Goal: Task Accomplishment & Management: Complete application form

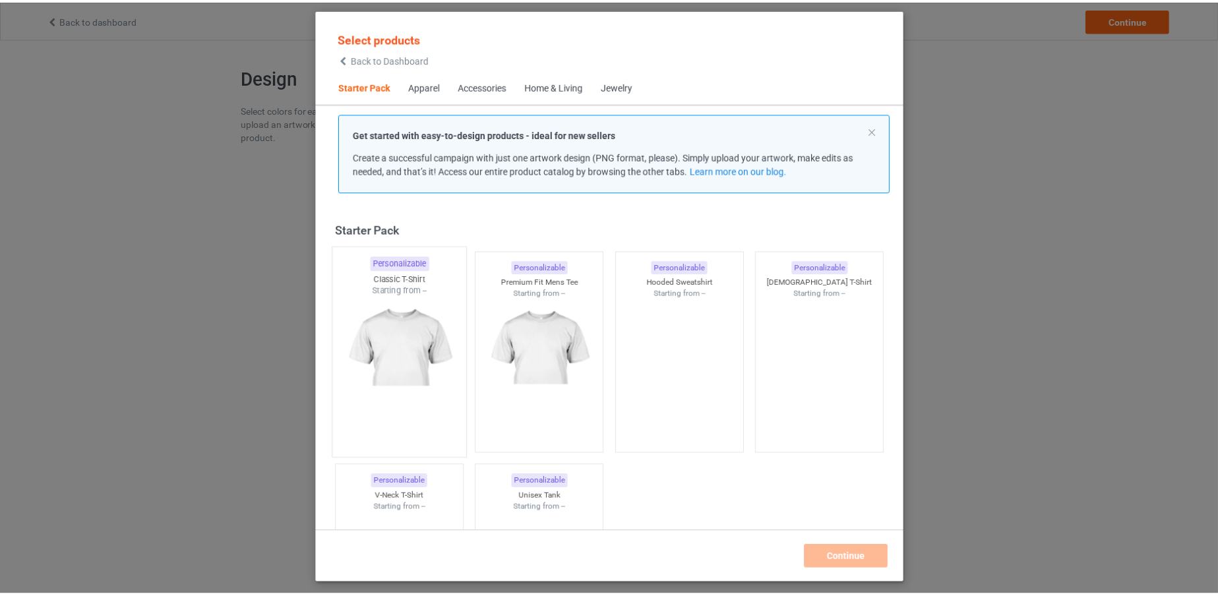
scroll to position [16, 0]
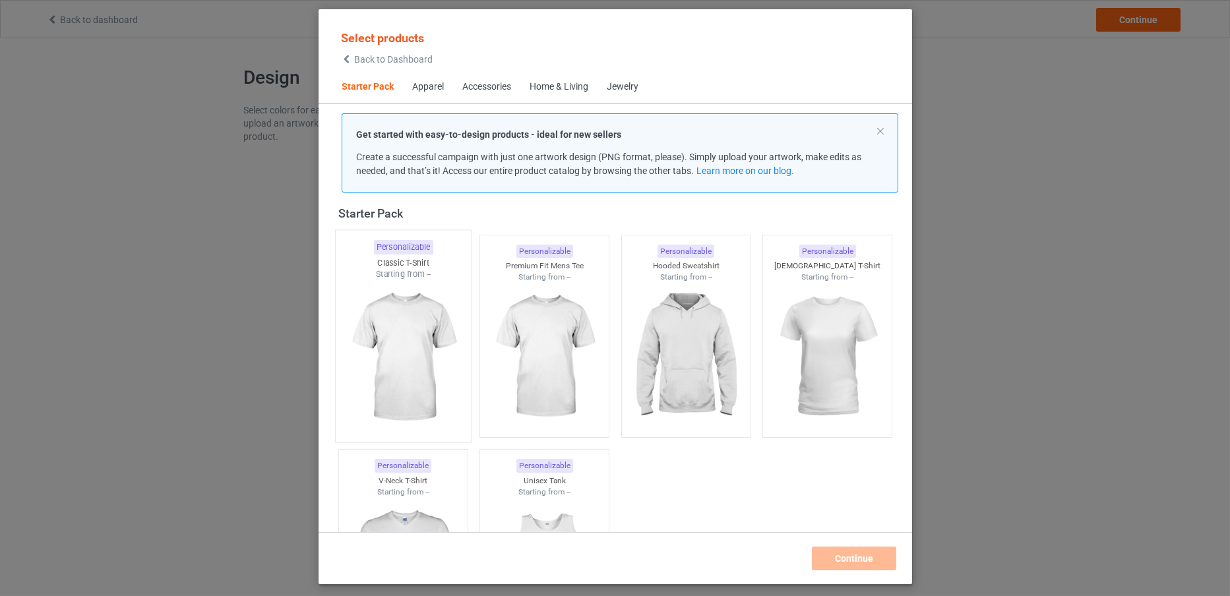
click at [427, 353] on img at bounding box center [403, 357] width 124 height 155
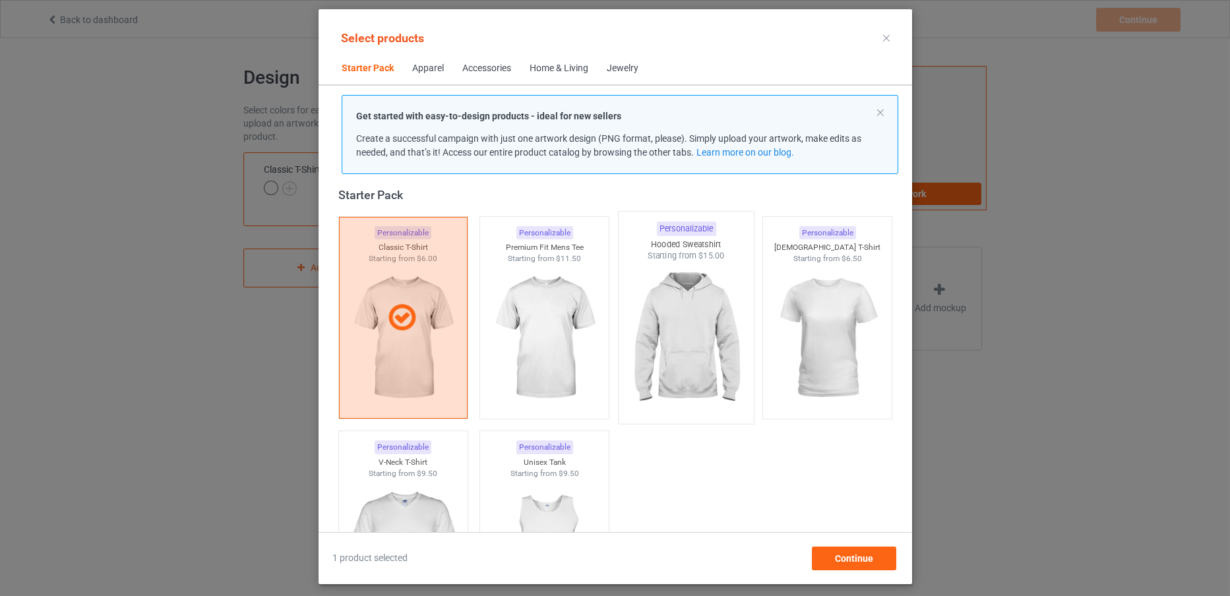
click at [694, 373] on img at bounding box center [686, 339] width 124 height 155
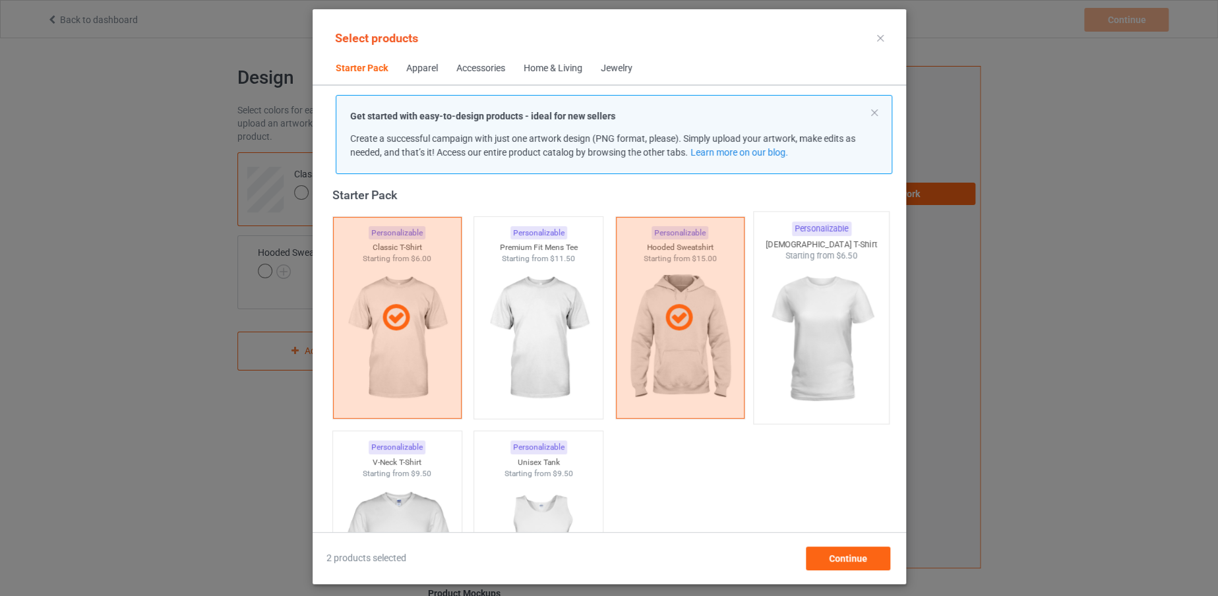
click at [835, 363] on img at bounding box center [821, 339] width 124 height 155
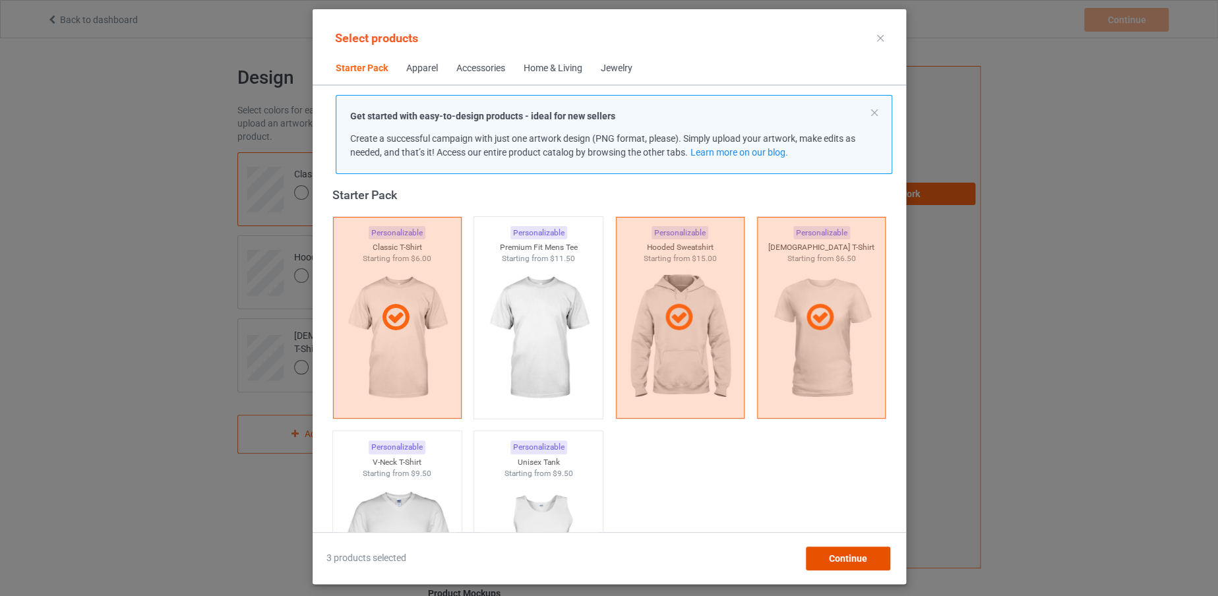
click at [863, 562] on span "Continue" at bounding box center [847, 558] width 38 height 11
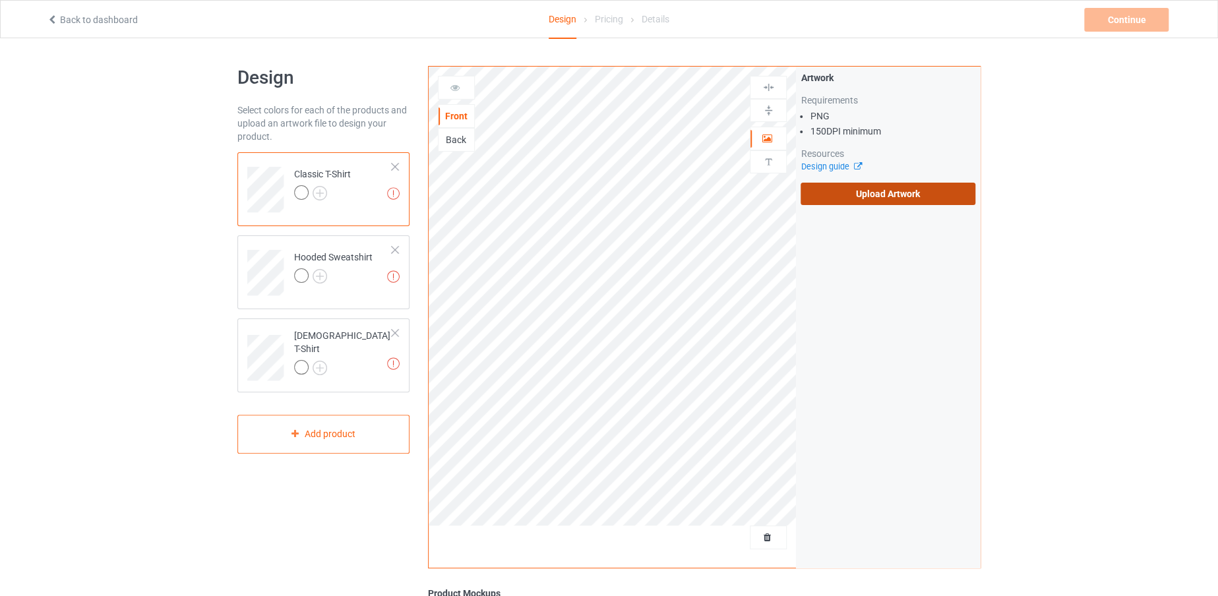
click at [847, 198] on label "Upload Artwork" at bounding box center [887, 194] width 175 height 22
click at [0, 0] on input "Upload Artwork" at bounding box center [0, 0] width 0 height 0
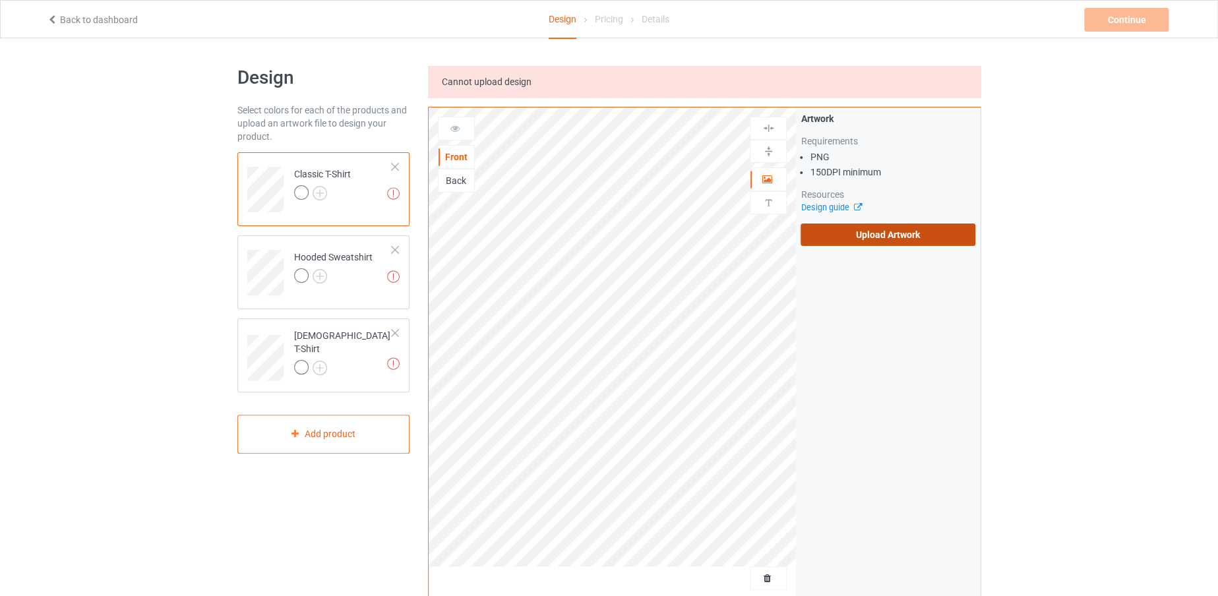
click at [849, 226] on label "Upload Artwork" at bounding box center [887, 235] width 175 height 22
click at [0, 0] on input "Upload Artwork" at bounding box center [0, 0] width 0 height 0
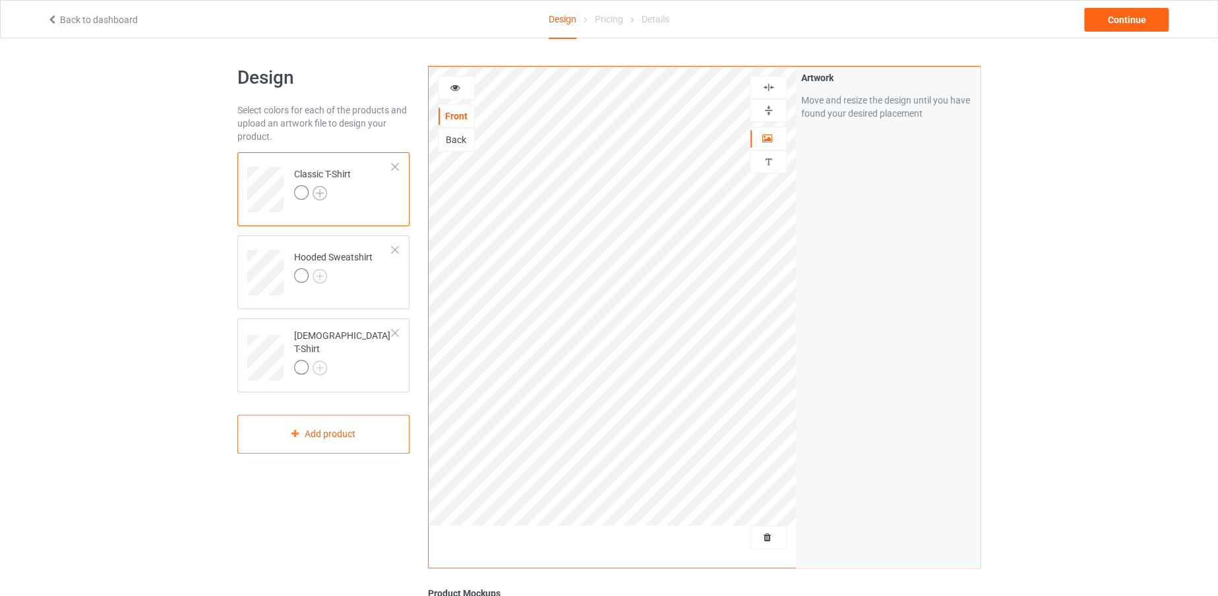
click at [322, 194] on img at bounding box center [320, 193] width 15 height 15
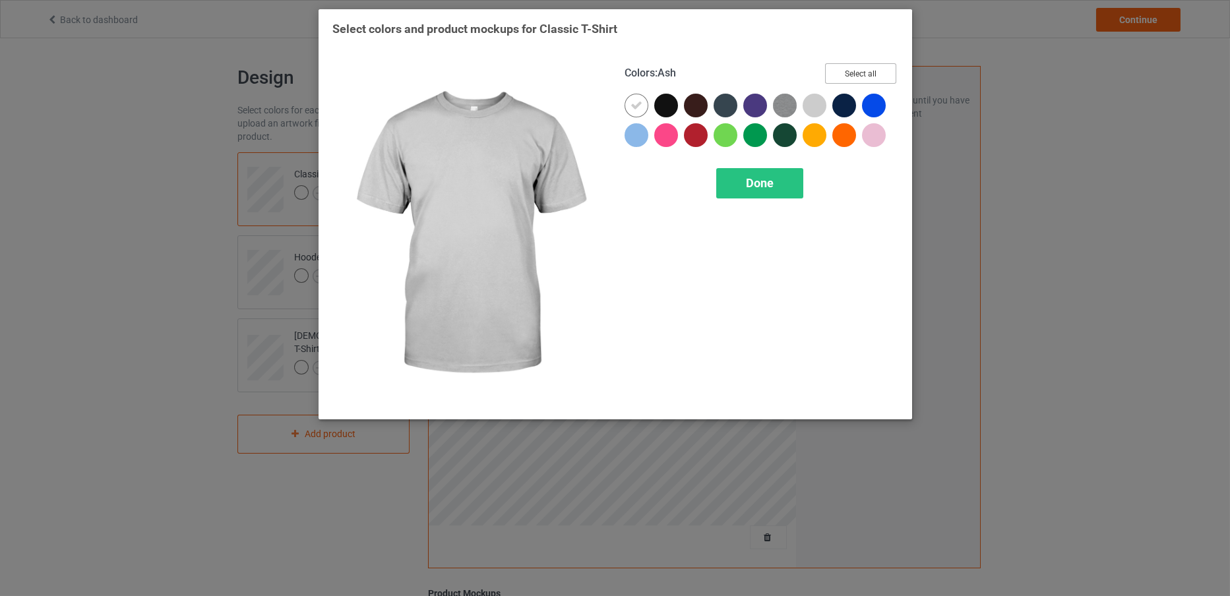
click at [881, 68] on button "Select all" at bounding box center [860, 73] width 71 height 20
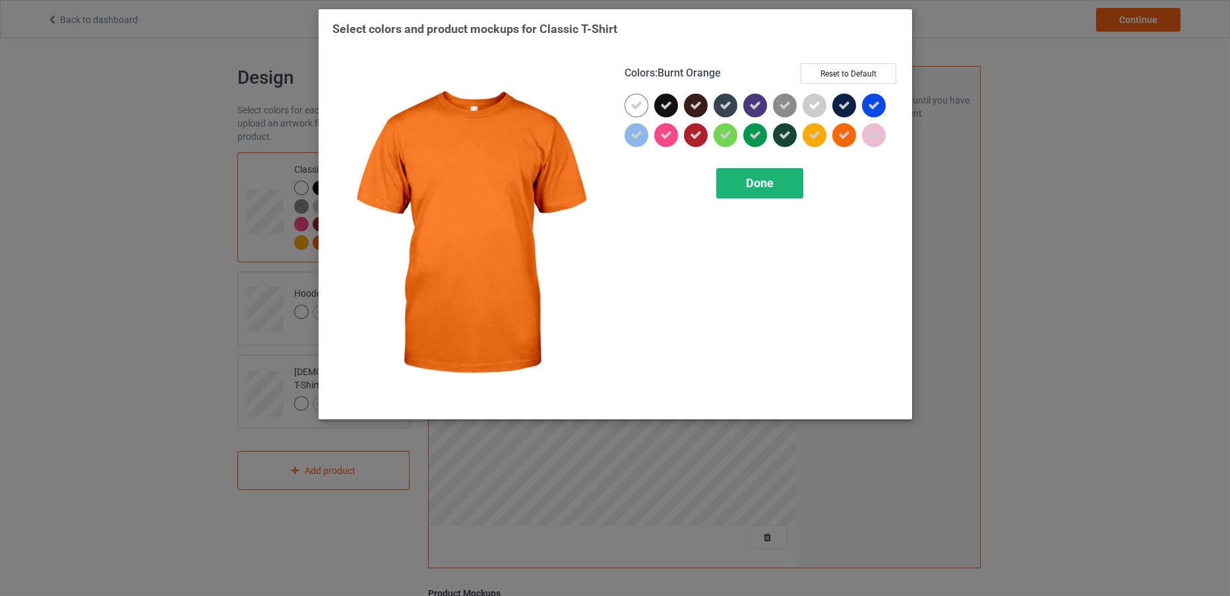
click at [769, 177] on span "Done" at bounding box center [760, 183] width 28 height 14
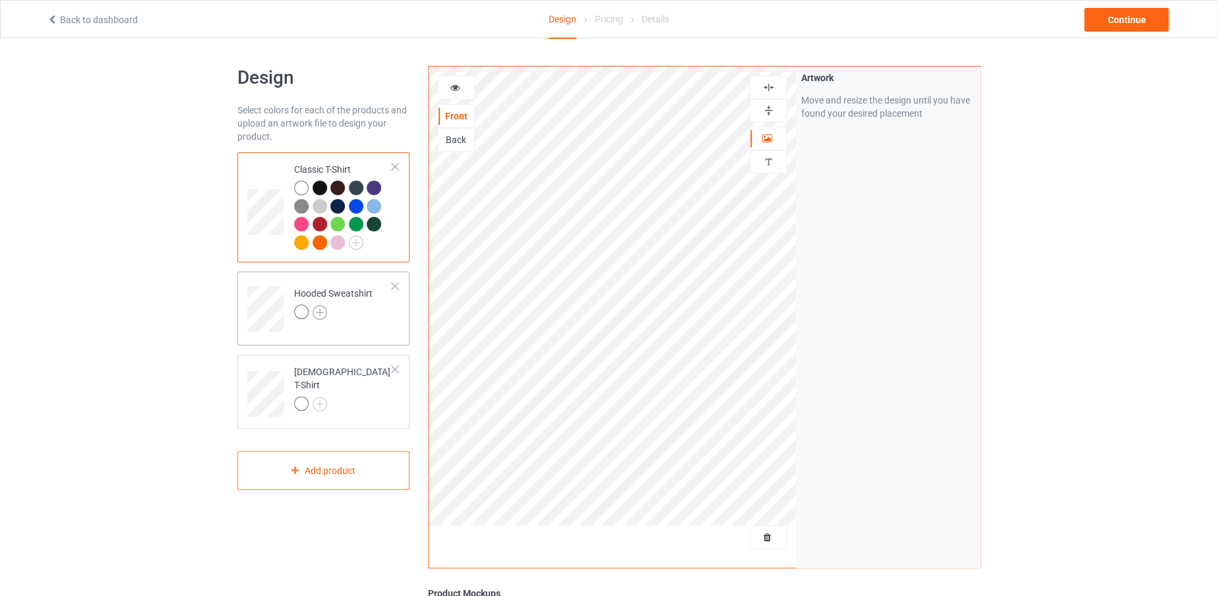
click at [320, 309] on img at bounding box center [320, 312] width 15 height 15
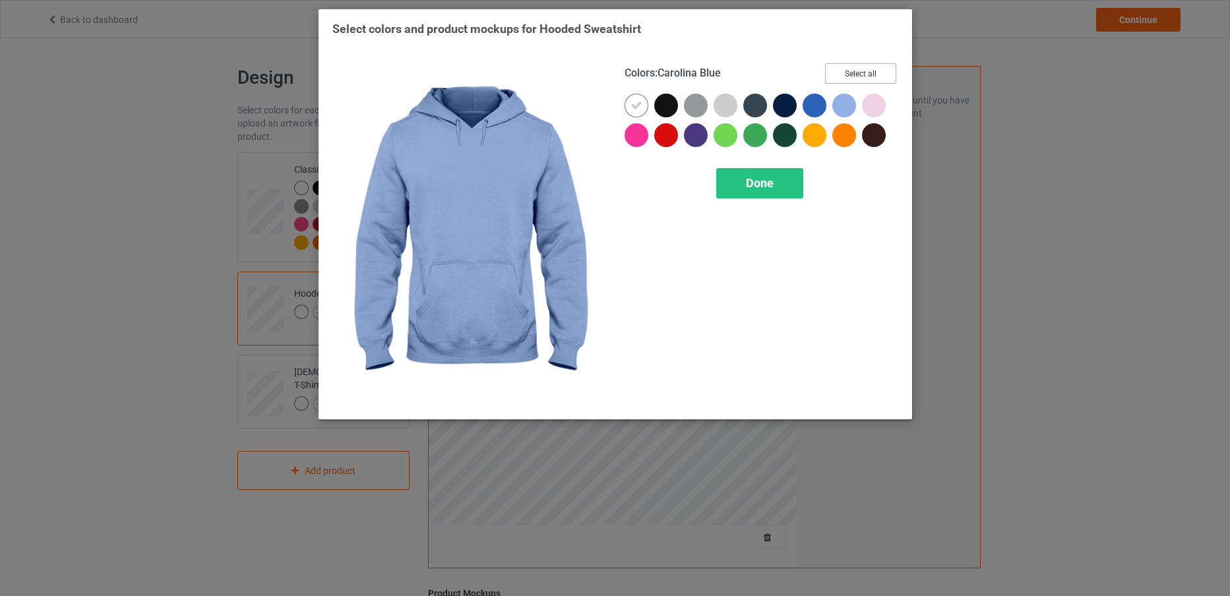
click at [856, 78] on button "Select all" at bounding box center [860, 73] width 71 height 20
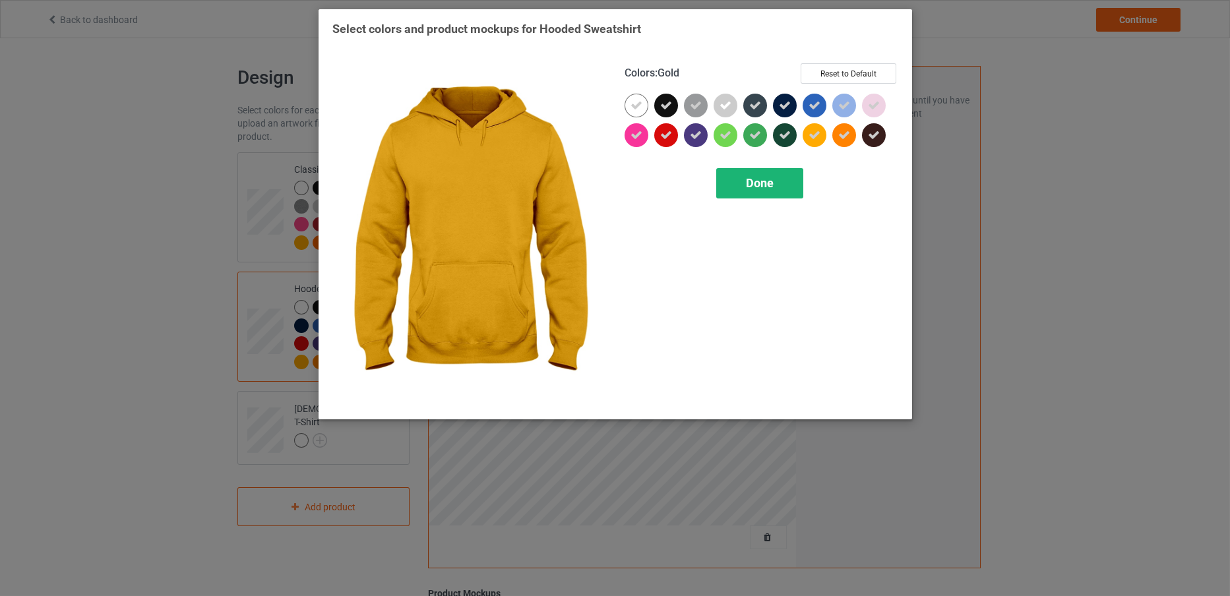
click at [752, 186] on span "Done" at bounding box center [760, 183] width 28 height 14
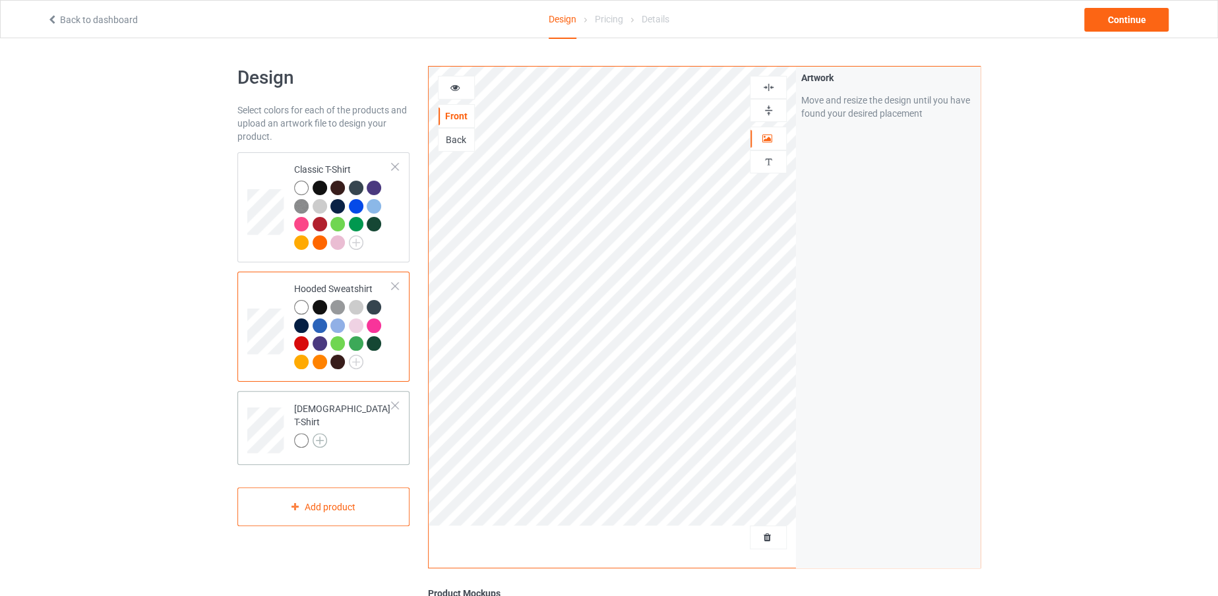
click at [319, 433] on img at bounding box center [320, 440] width 15 height 15
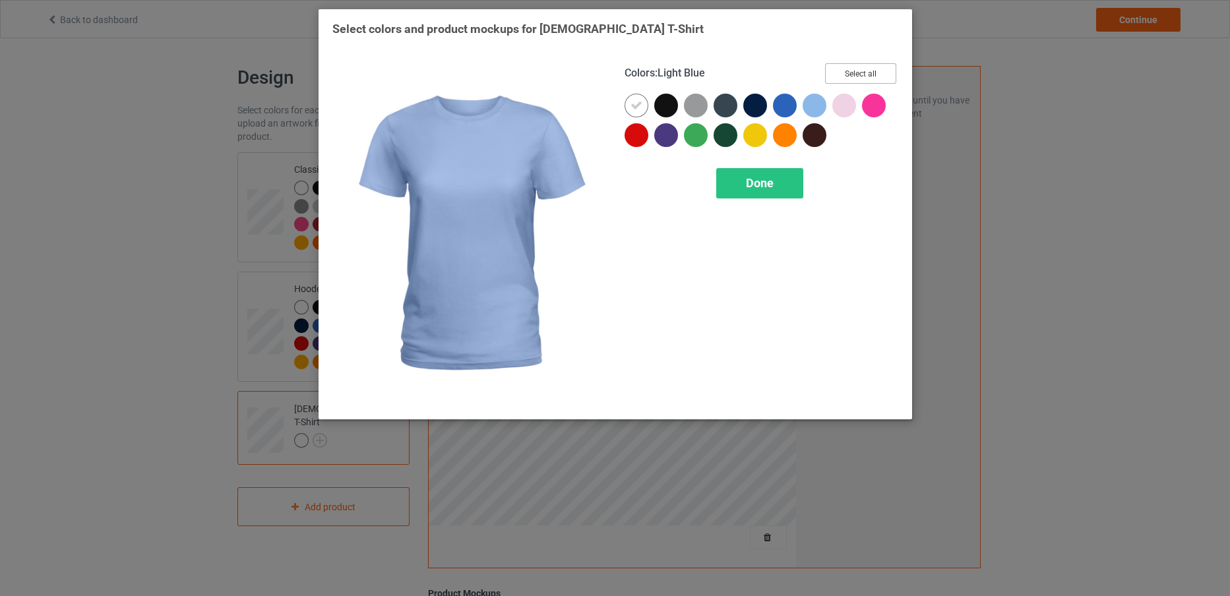
click at [833, 69] on button "Select all" at bounding box center [860, 73] width 71 height 20
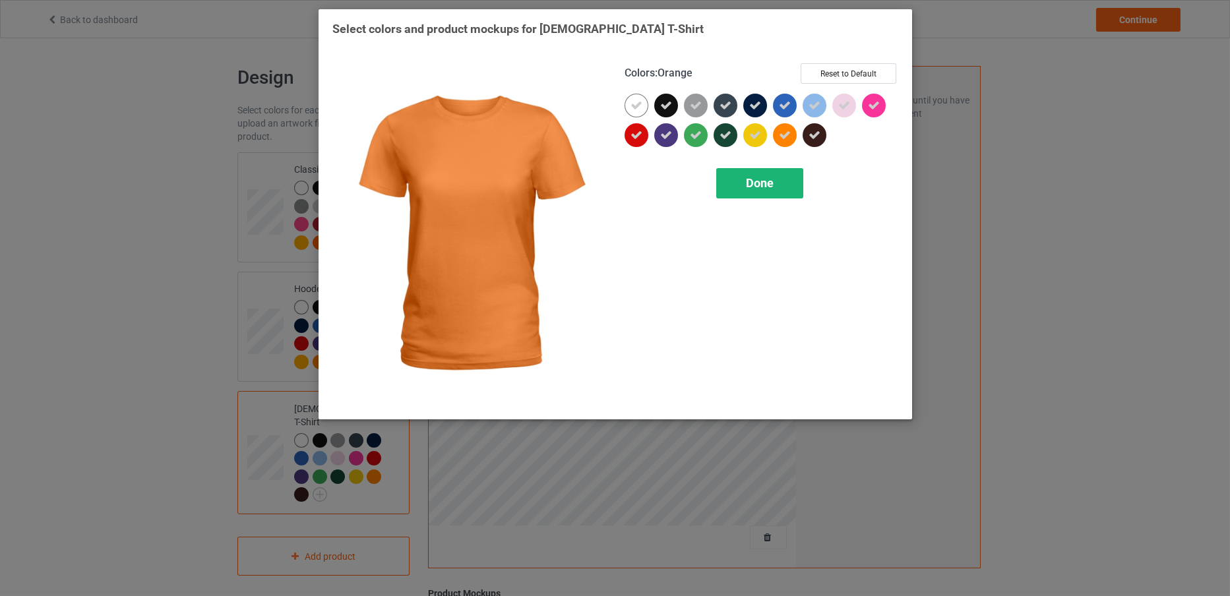
click at [775, 179] on div "Done" at bounding box center [759, 183] width 87 height 30
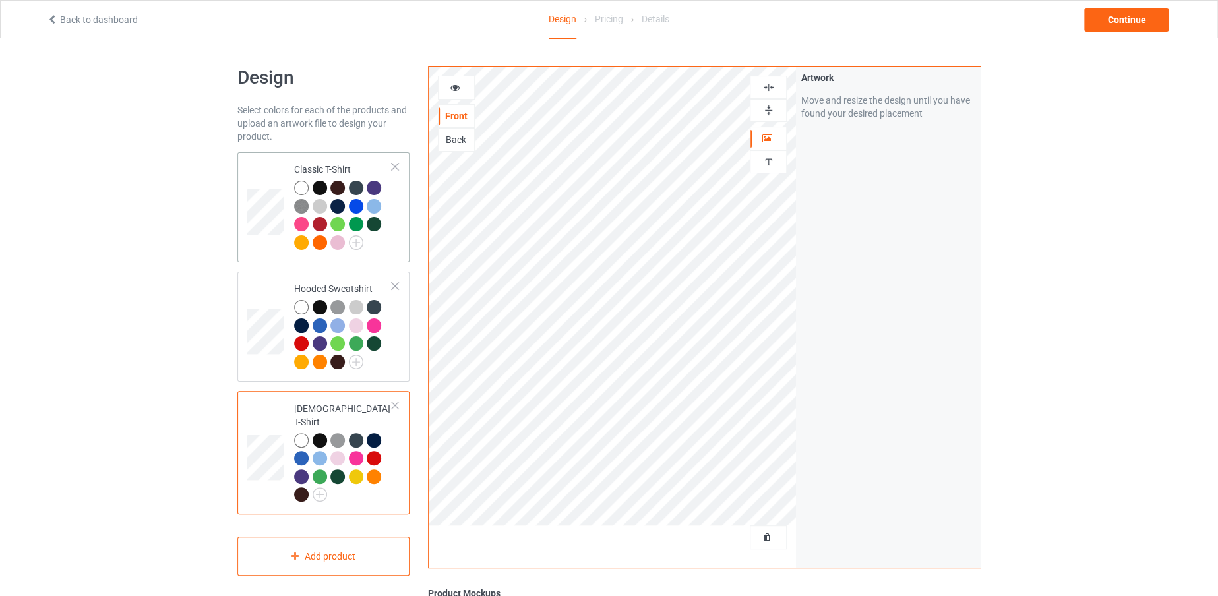
click at [373, 159] on td "Classic T-Shirt" at bounding box center [343, 208] width 113 height 100
click at [258, 174] on td at bounding box center [267, 208] width 40 height 100
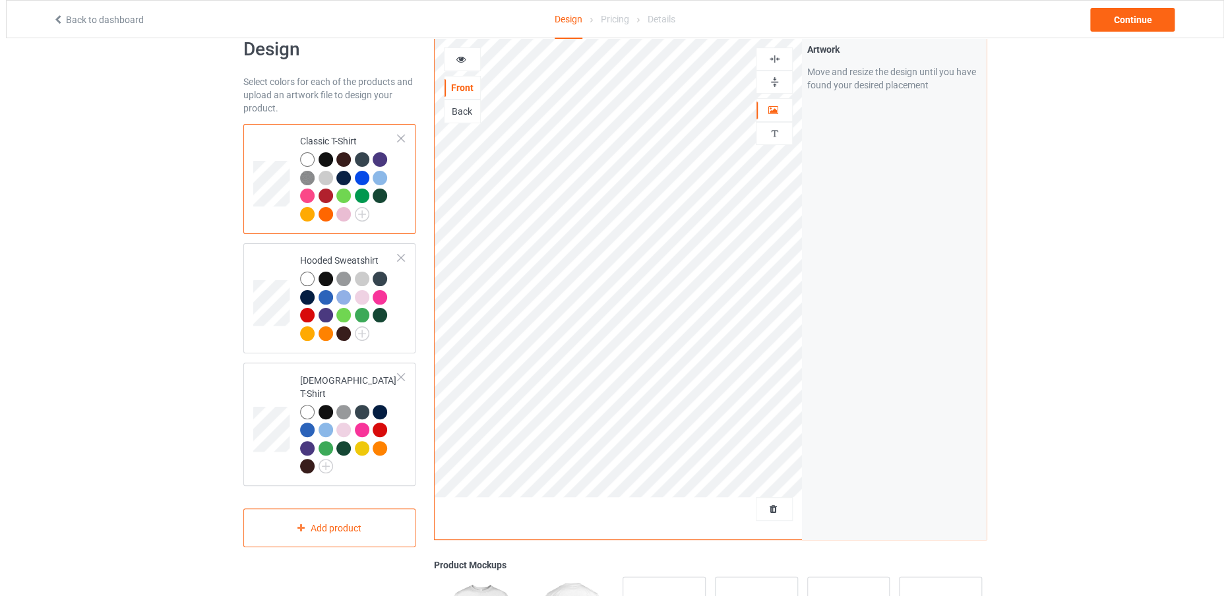
scroll to position [32, 0]
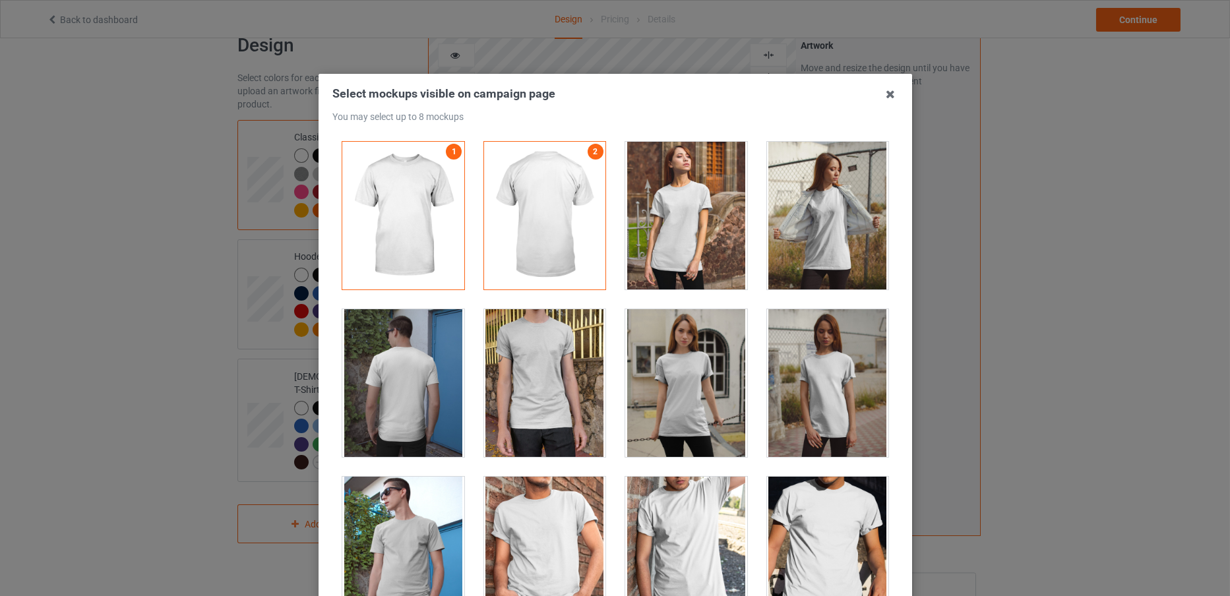
click at [642, 248] on div at bounding box center [686, 216] width 122 height 148
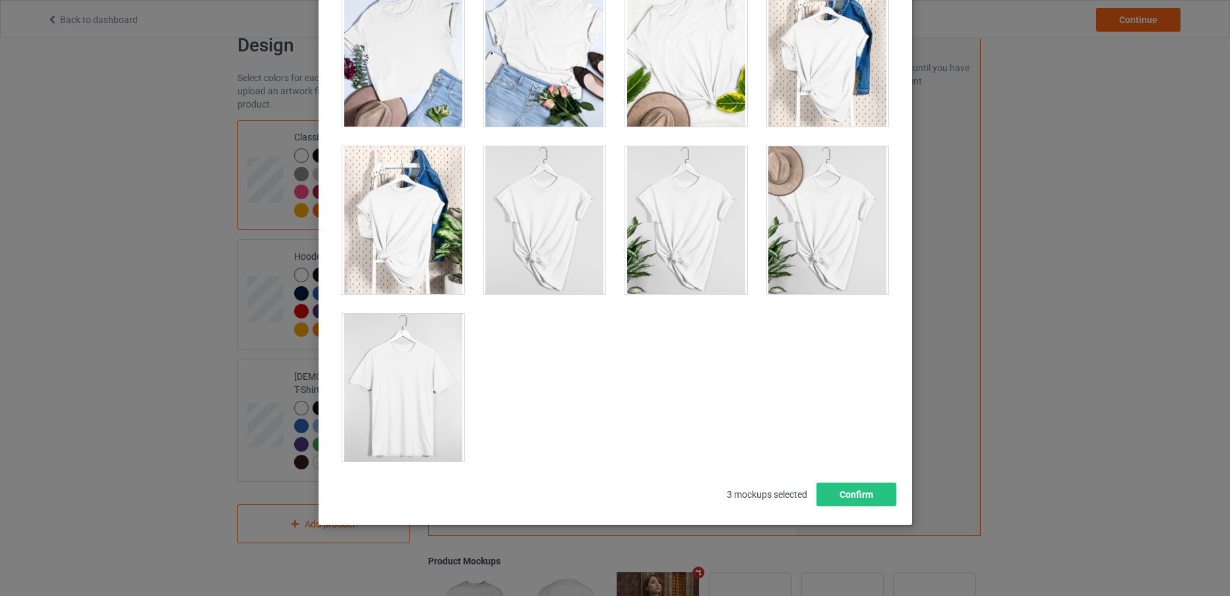
scroll to position [146, 0]
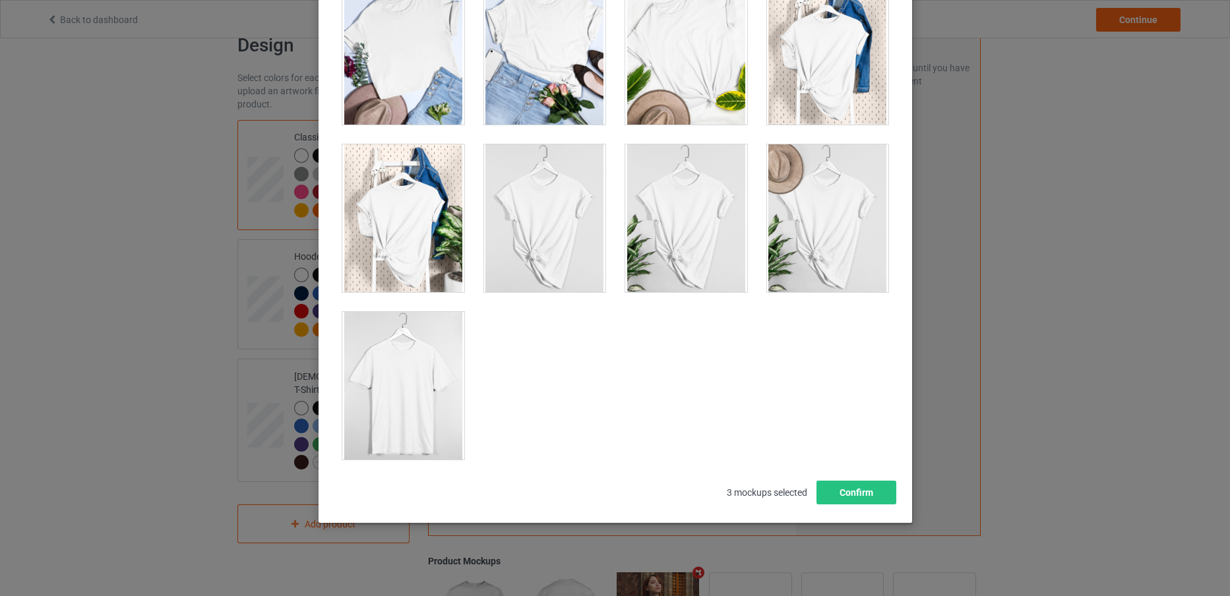
click at [402, 382] on div at bounding box center [403, 386] width 122 height 148
click at [834, 495] on button "Confirm" at bounding box center [856, 493] width 80 height 24
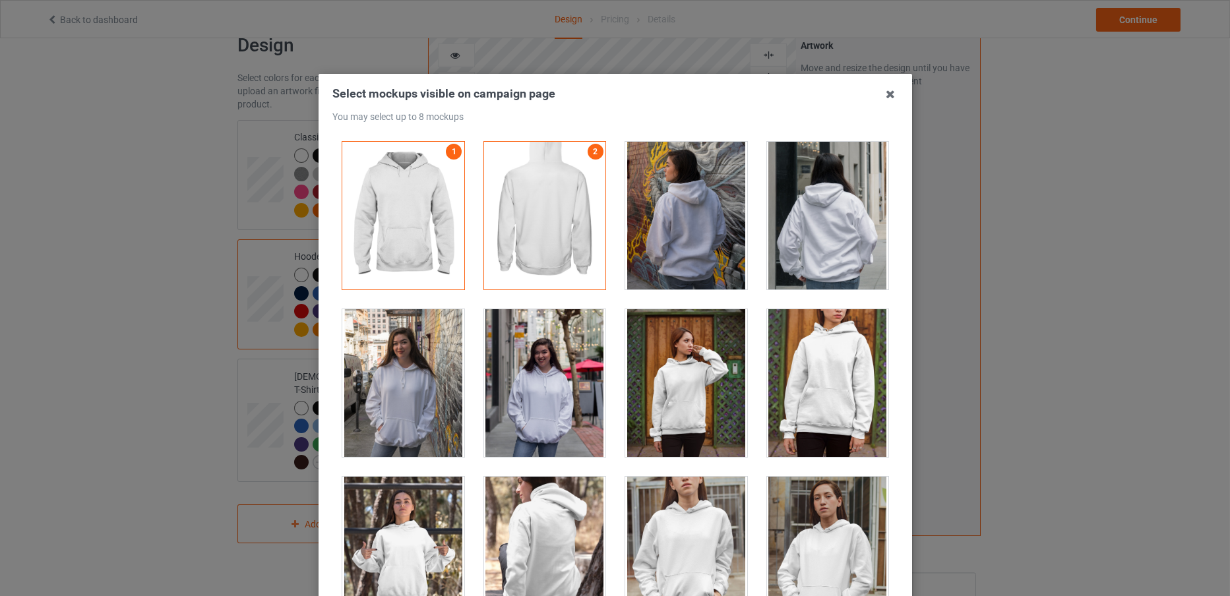
click at [395, 424] on div at bounding box center [403, 383] width 122 height 148
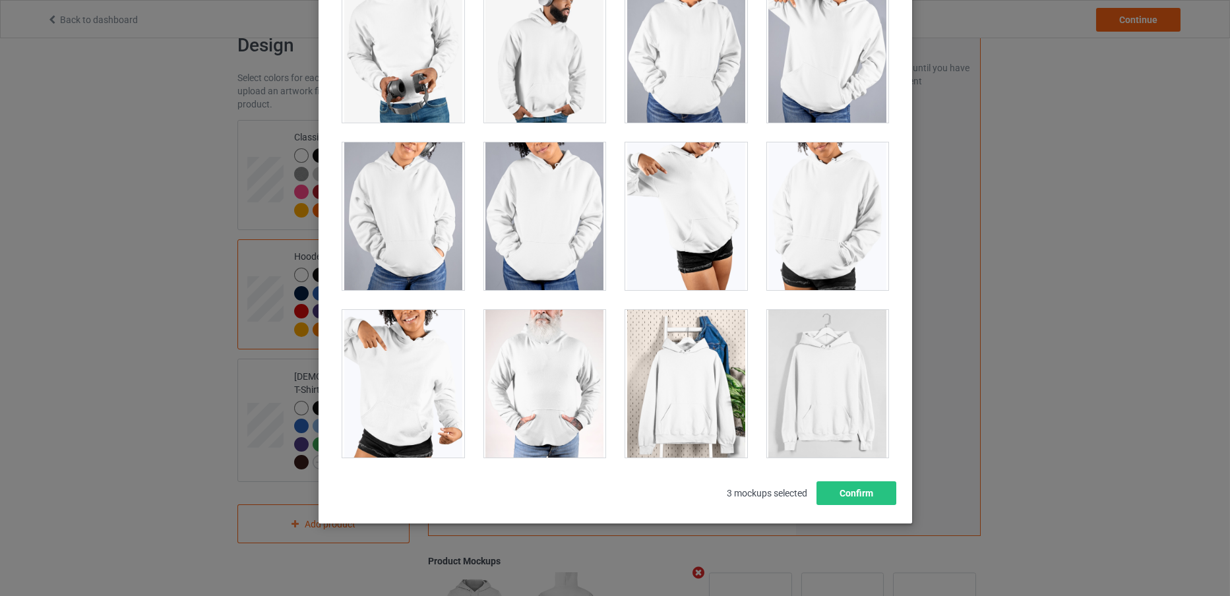
scroll to position [146, 0]
click at [848, 500] on button "Confirm" at bounding box center [856, 493] width 80 height 24
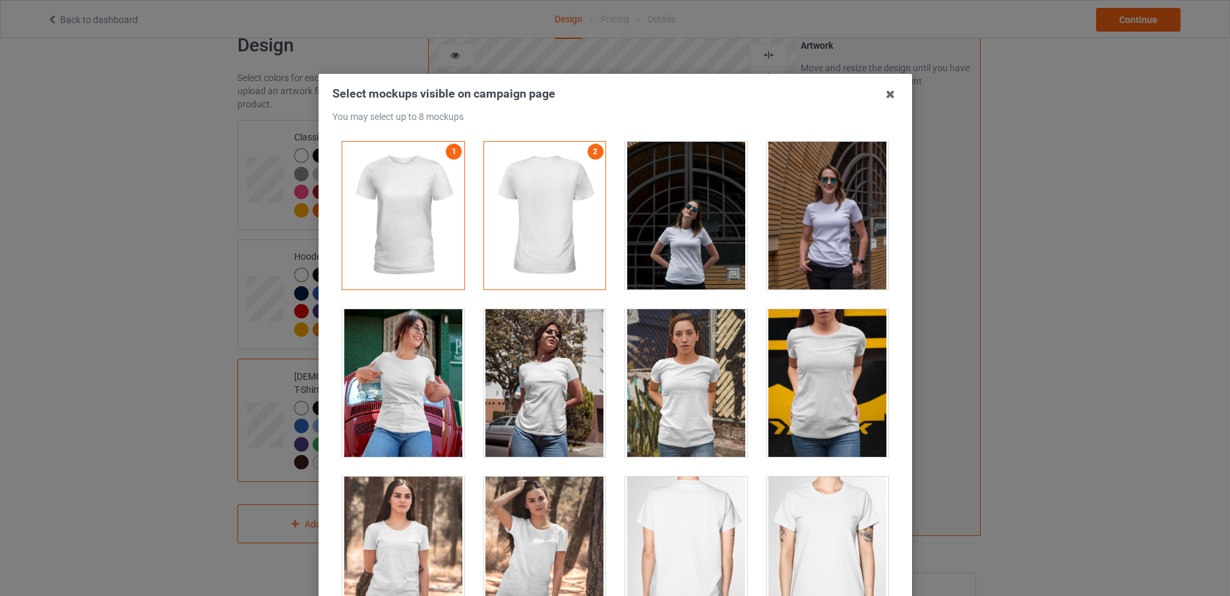
click at [390, 402] on div at bounding box center [403, 383] width 122 height 148
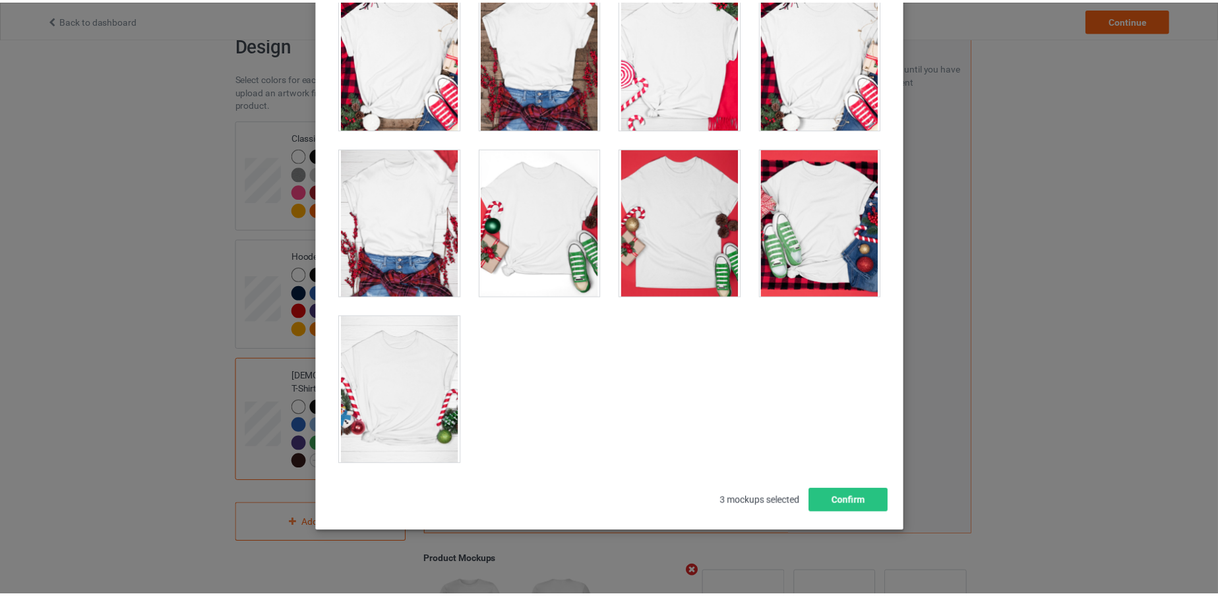
scroll to position [146, 0]
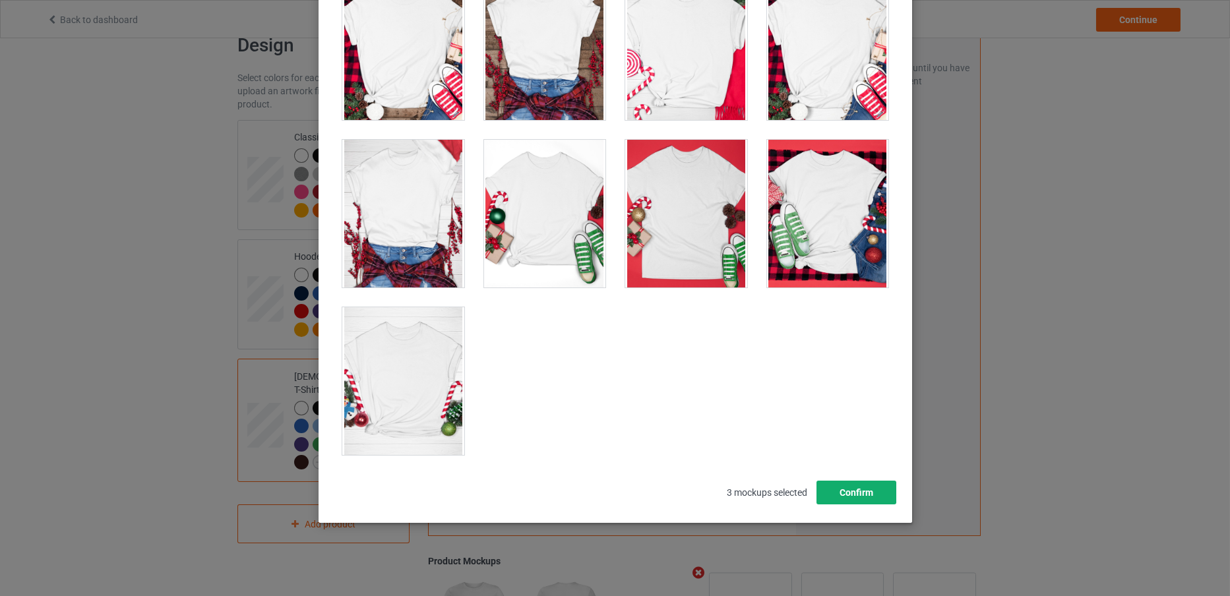
click at [866, 490] on button "Confirm" at bounding box center [856, 493] width 80 height 24
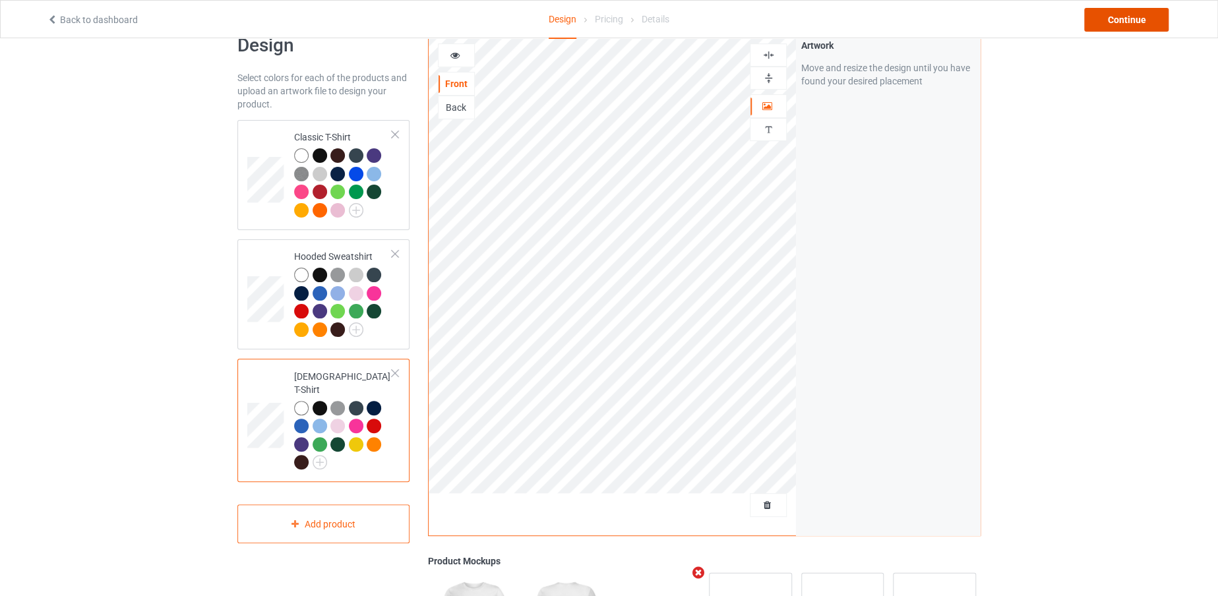
click at [1133, 21] on div "Continue" at bounding box center [1126, 20] width 84 height 24
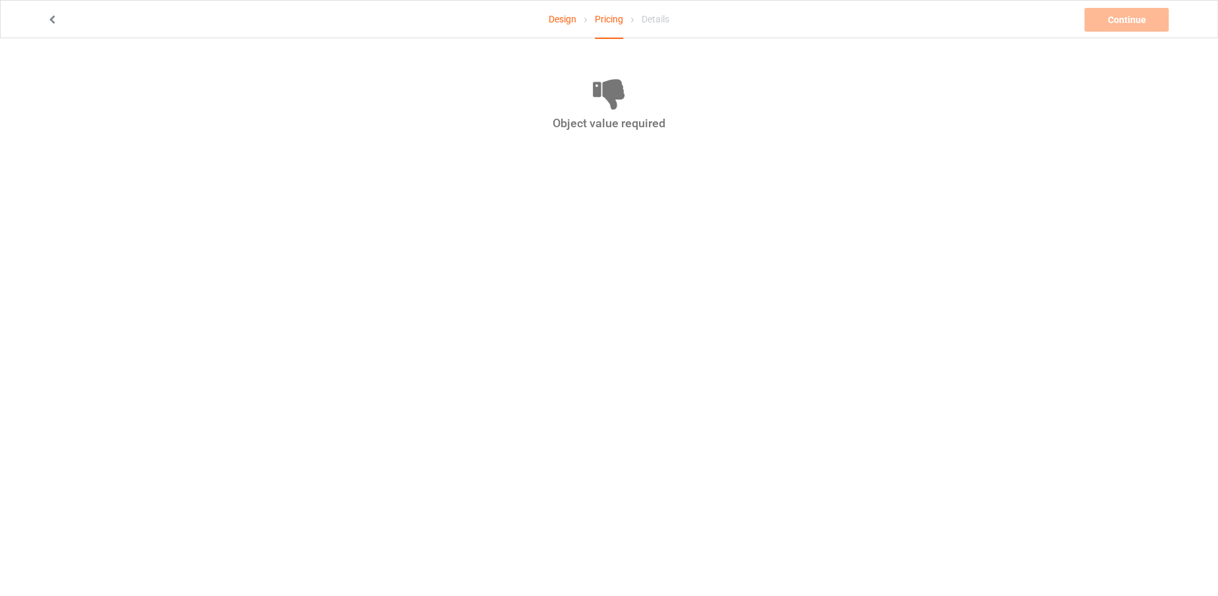
click at [48, 18] on icon at bounding box center [52, 17] width 11 height 9
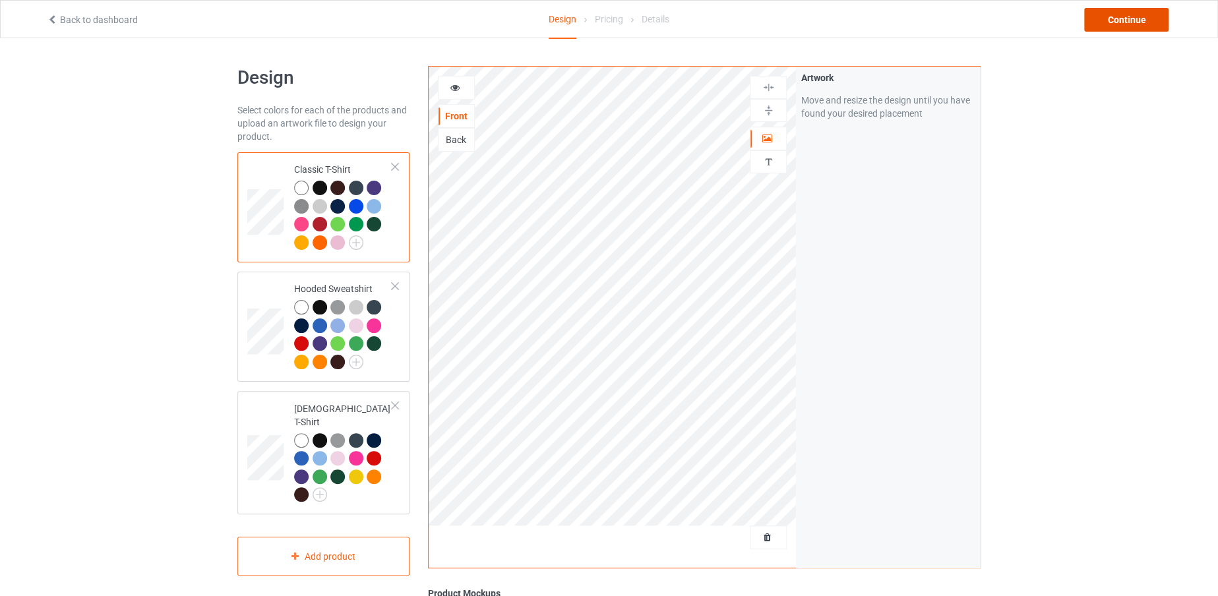
click at [1099, 16] on div "Continue" at bounding box center [1126, 20] width 84 height 24
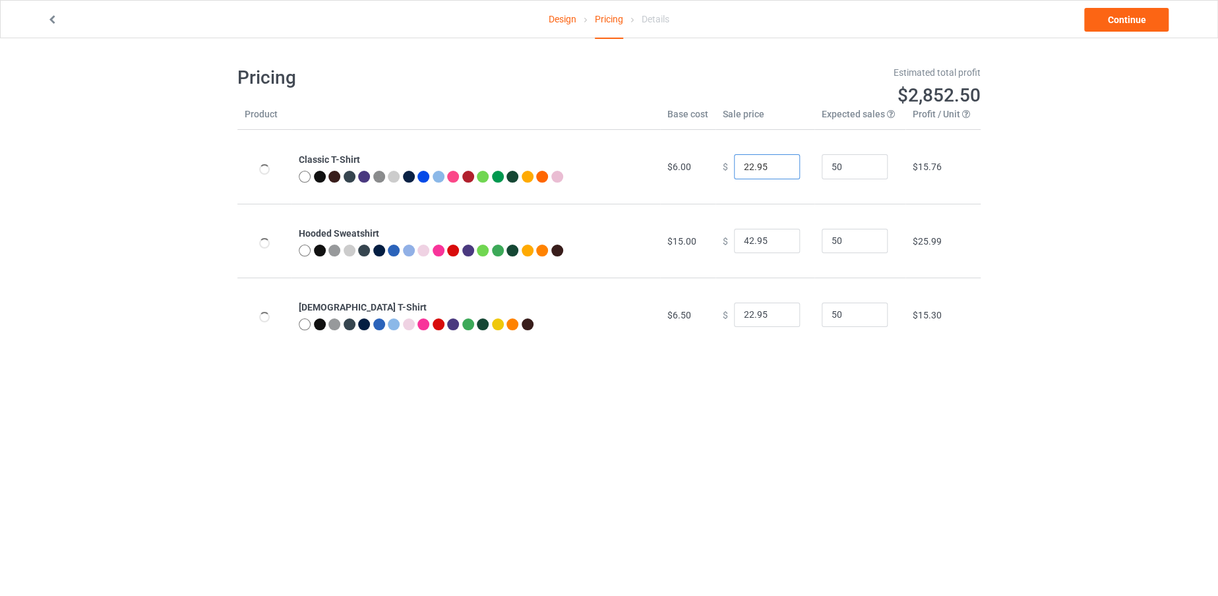
click at [746, 162] on input "22.95" at bounding box center [767, 166] width 66 height 25
type input "19.95"
click at [746, 241] on input "42.95" at bounding box center [767, 241] width 66 height 25
type input "40.95"
click at [744, 312] on input "22.95" at bounding box center [767, 315] width 66 height 25
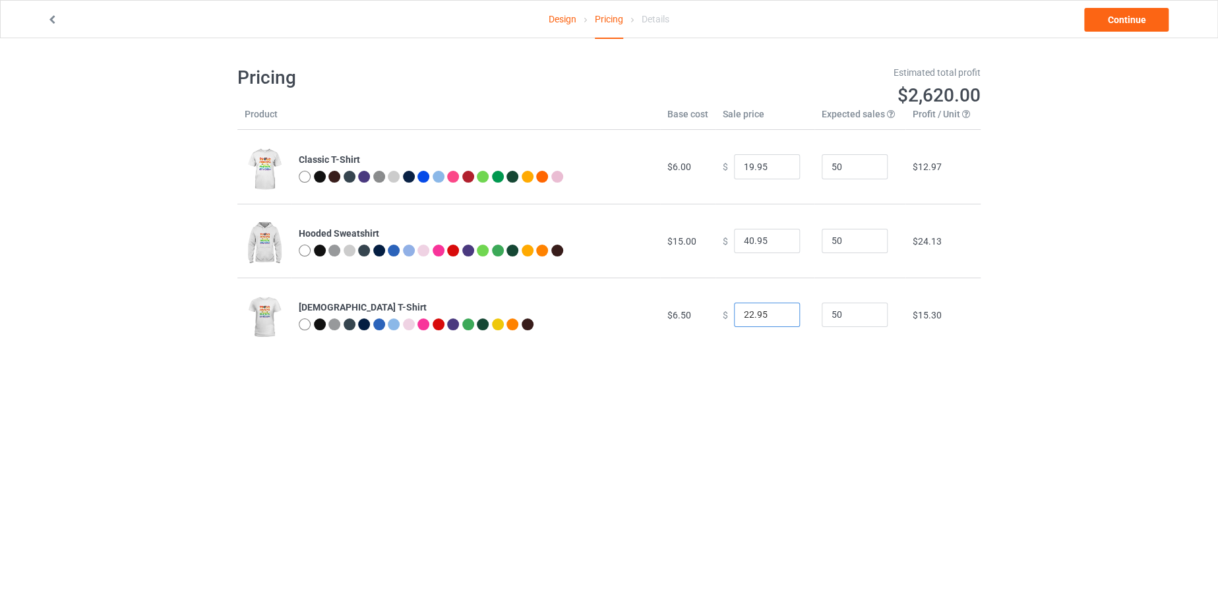
drag, startPoint x: 746, startPoint y: 311, endPoint x: 736, endPoint y: 310, distance: 10.6
click at [736, 310] on input "22.95" at bounding box center [767, 315] width 66 height 25
type input "19.95"
click at [1148, 18] on link "Continue" at bounding box center [1126, 20] width 84 height 24
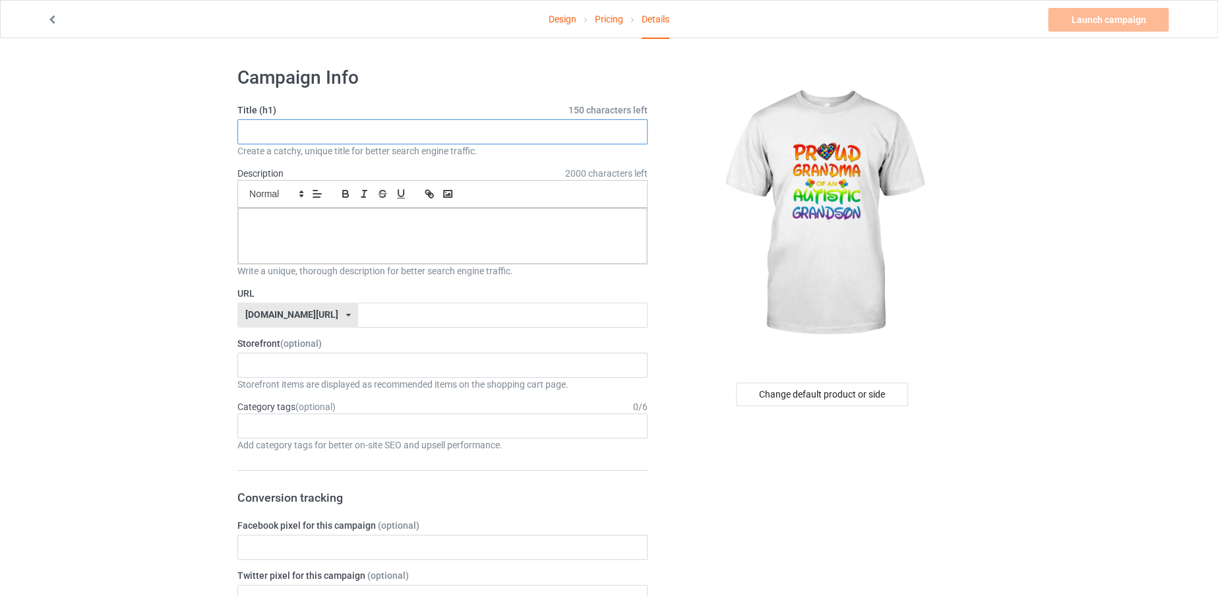
click at [344, 131] on input "text" at bounding box center [442, 131] width 410 height 25
drag, startPoint x: 369, startPoint y: 131, endPoint x: 232, endPoint y: 115, distance: 138.1
type input "PROUD GRANDMA"
click at [365, 315] on input "text" at bounding box center [502, 315] width 289 height 25
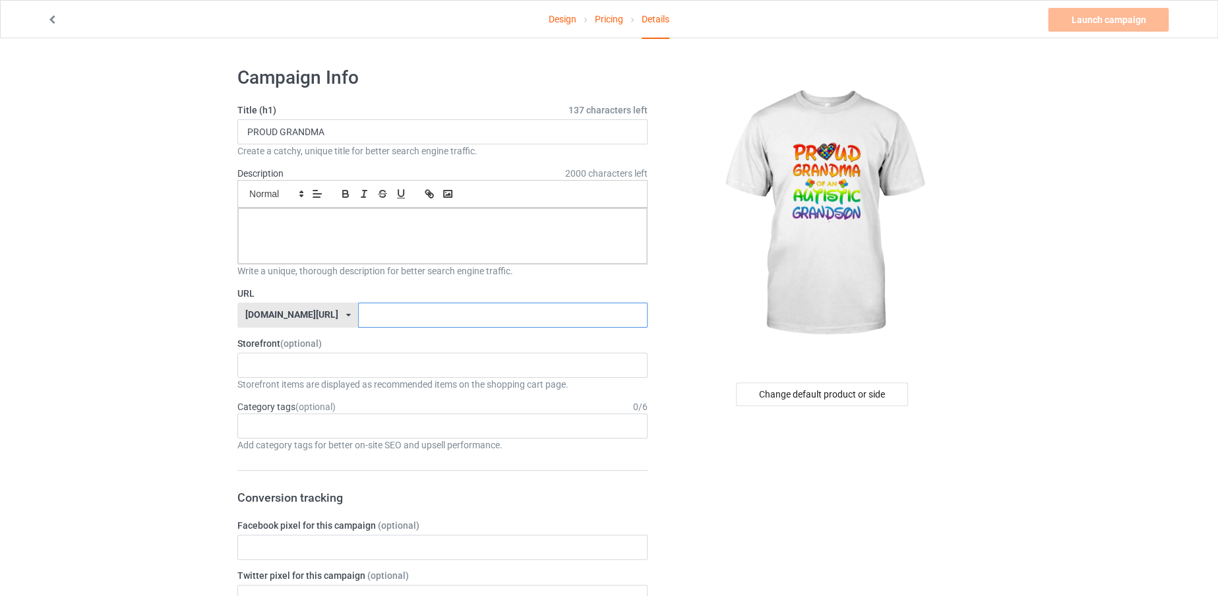
paste input "PROUD GRANDMA"
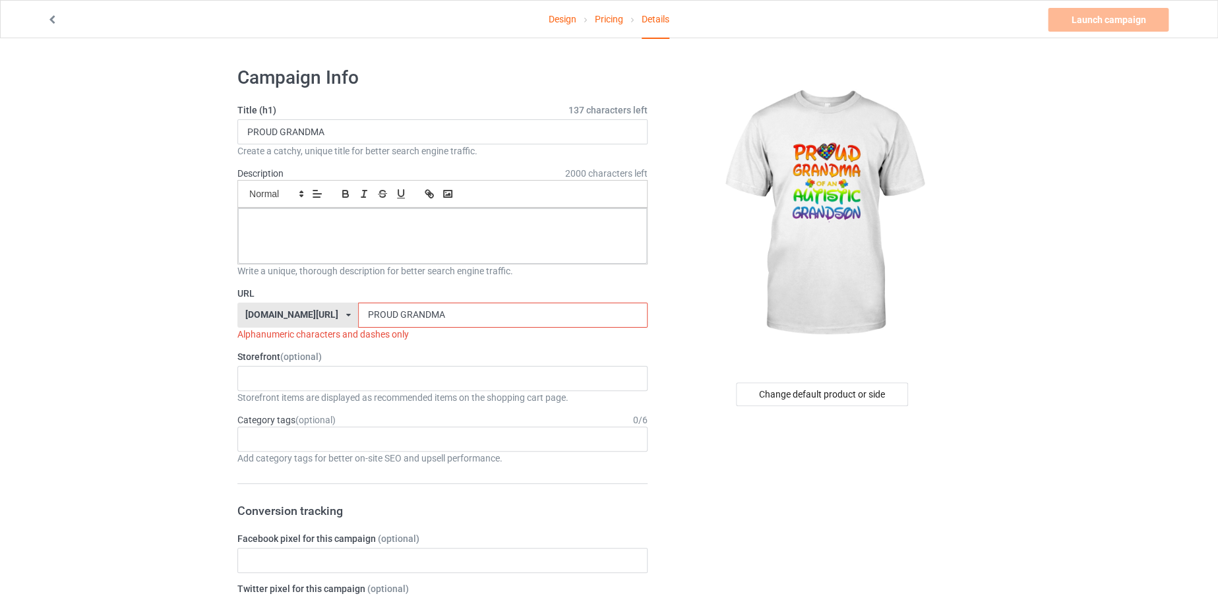
click at [363, 309] on input "PROUD GRANDMA" at bounding box center [502, 315] width 289 height 25
click at [355, 247] on div at bounding box center [442, 235] width 409 height 55
click at [424, 314] on input "PROUDGRANDMA" at bounding box center [502, 315] width 289 height 25
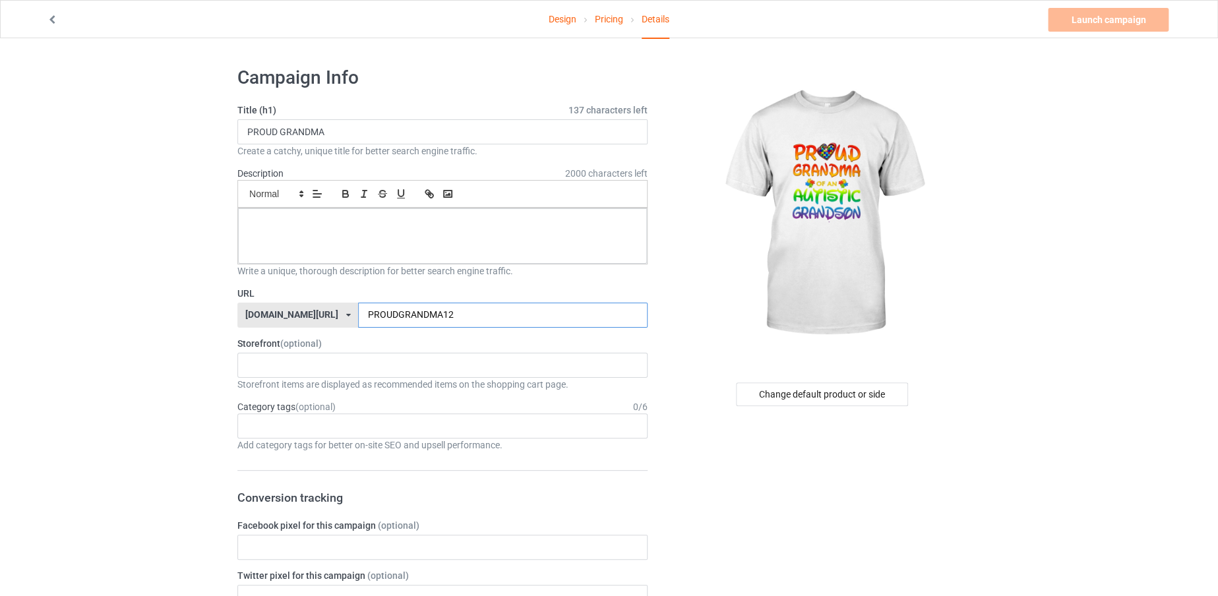
type input "PROUDGRANDMA12"
click at [421, 222] on p at bounding box center [443, 223] width 388 height 13
click at [1052, 25] on link "Launch campaign" at bounding box center [1108, 20] width 121 height 24
